Goal: Navigation & Orientation: Go to known website

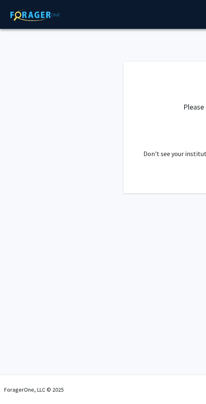
select select
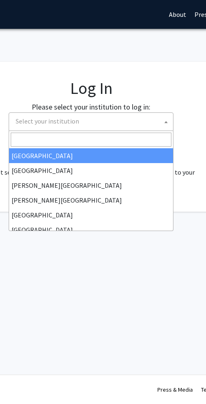
click at [123, 117] on span "Select your institution" at bounding box center [92, 121] width 161 height 17
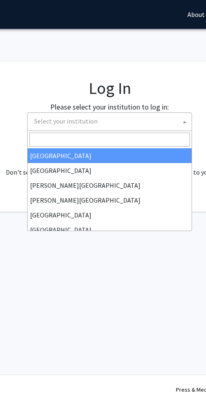
scroll to position [0, 137]
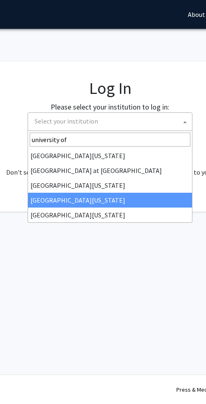
type input "university of"
select select "31"
